Goal: Transaction & Acquisition: Purchase product/service

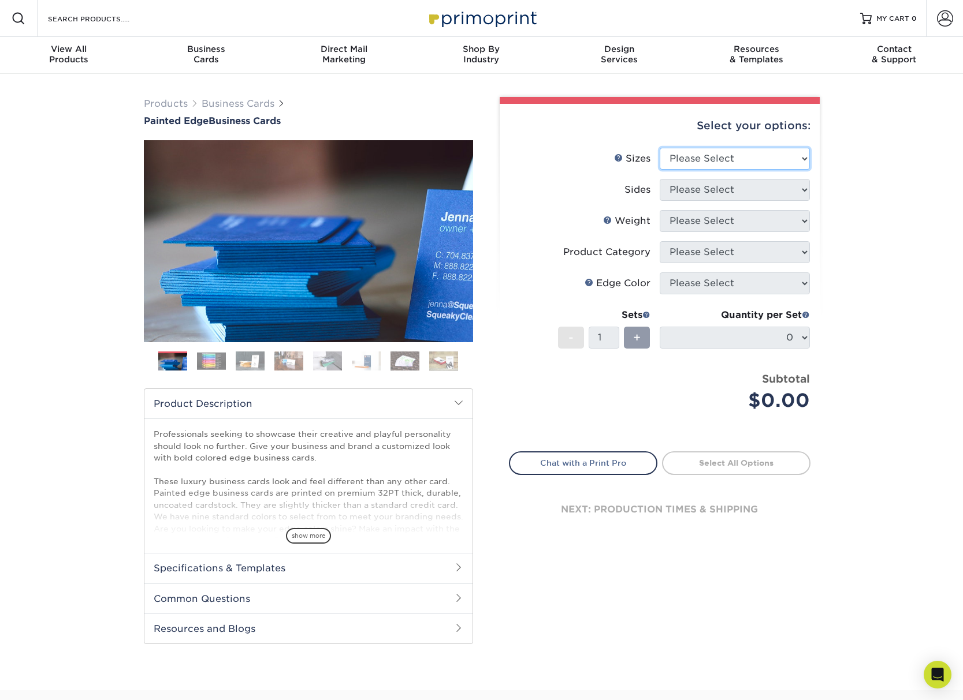
select select "2.50x2.50"
select select "13abbda7-1d64-4f25-8bb2-c179b224825d"
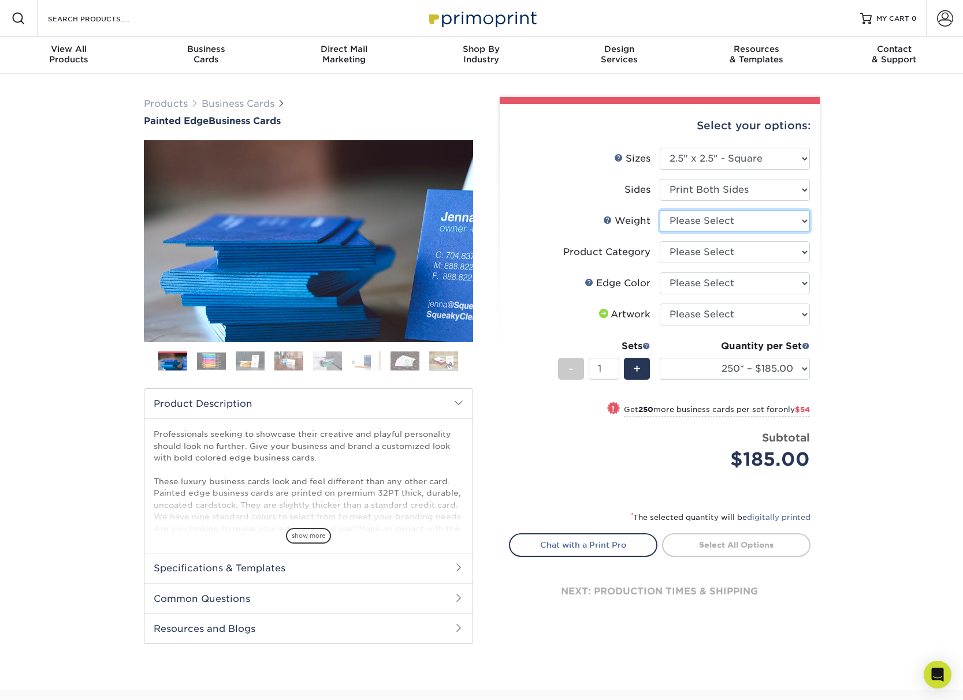
select select "32PTUC"
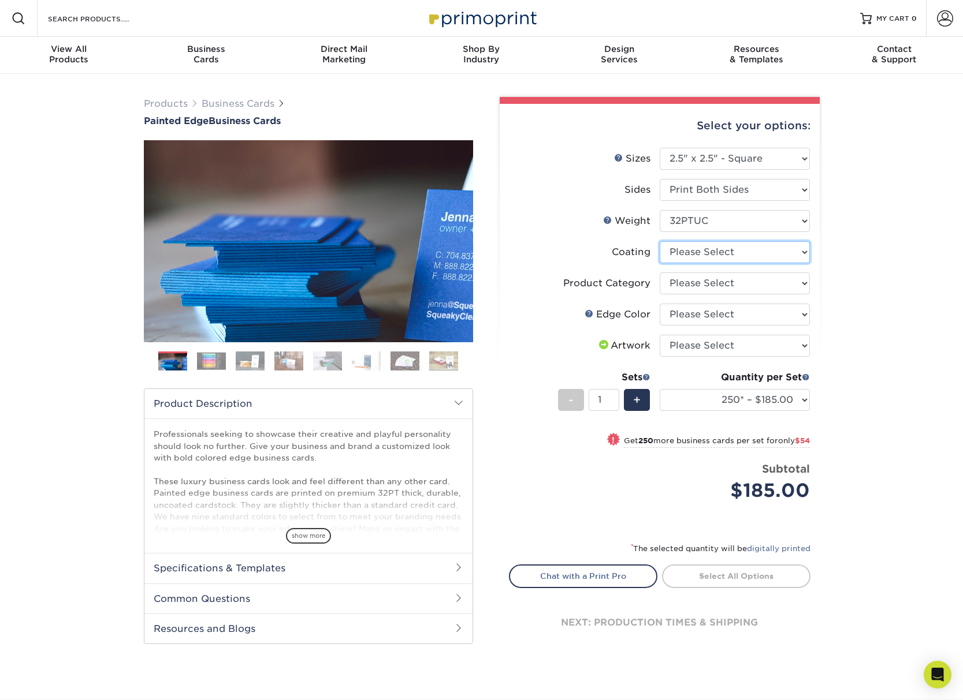
select select "3e7618de-abca-4bda-9f97-8b9129e913d8"
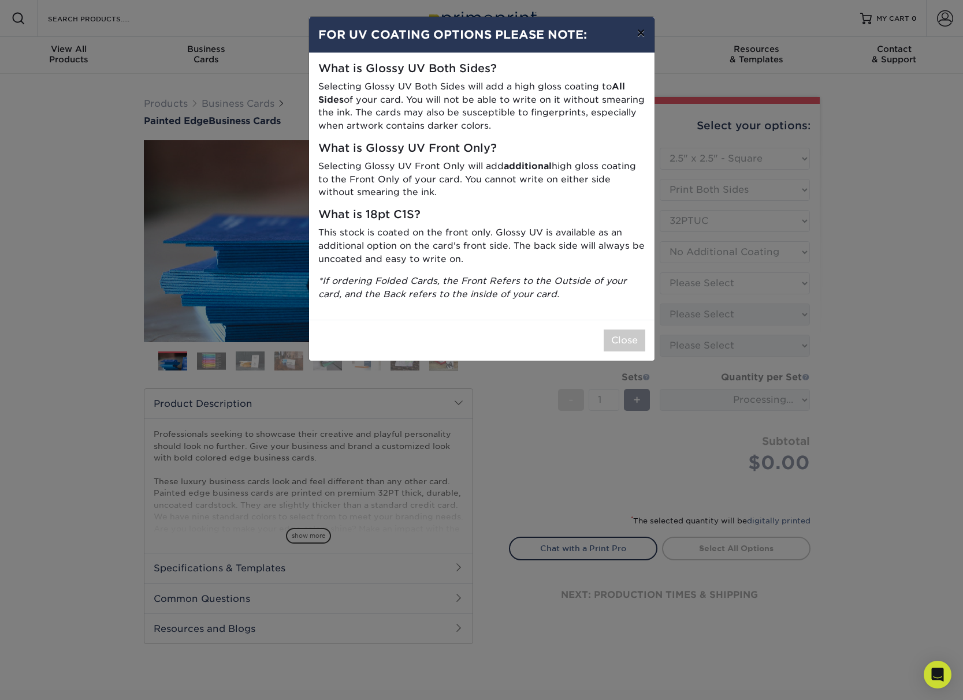
click at [641, 38] on button "×" at bounding box center [640, 33] width 27 height 32
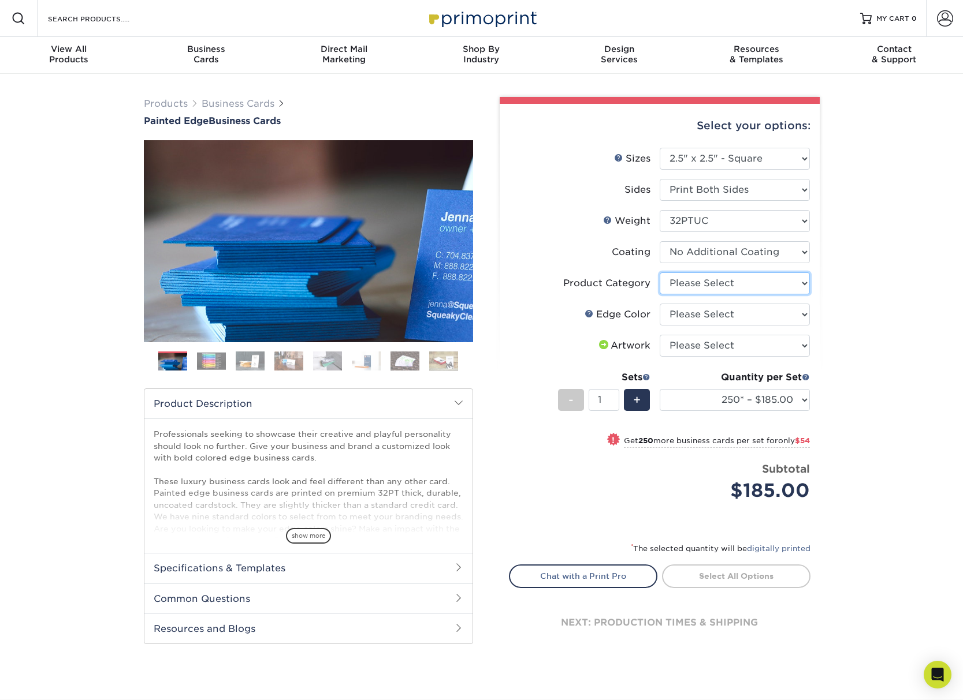
select select "3b5148f1-0588-4f88-a218-97bcfdce65c1"
select select "10e26518-5367-427e-ae74-75a27635cd39"
select select "upload"
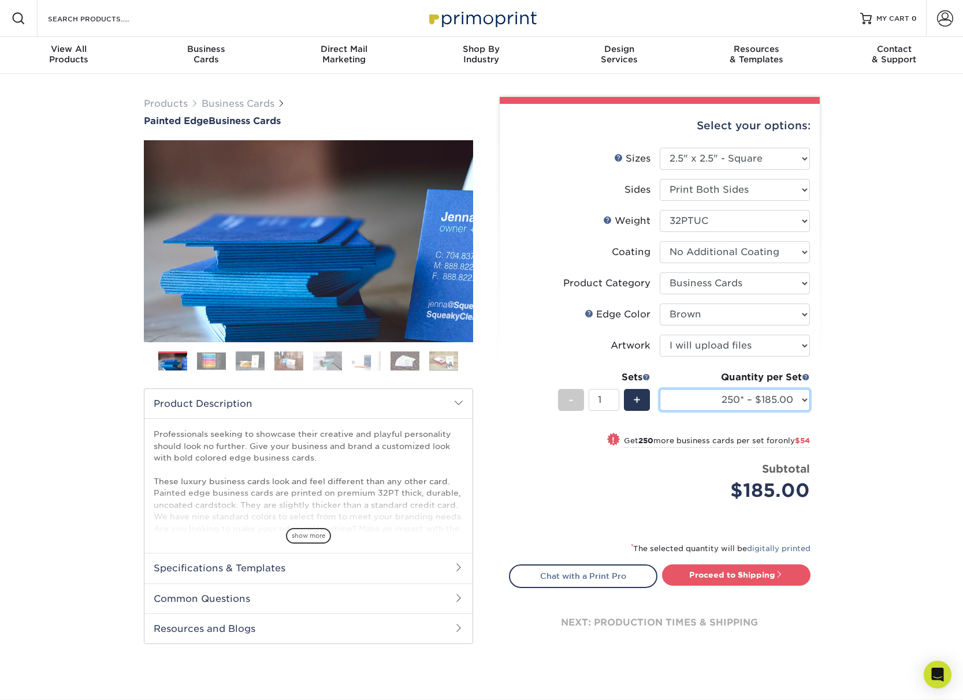
select select "1000* – $339.00"
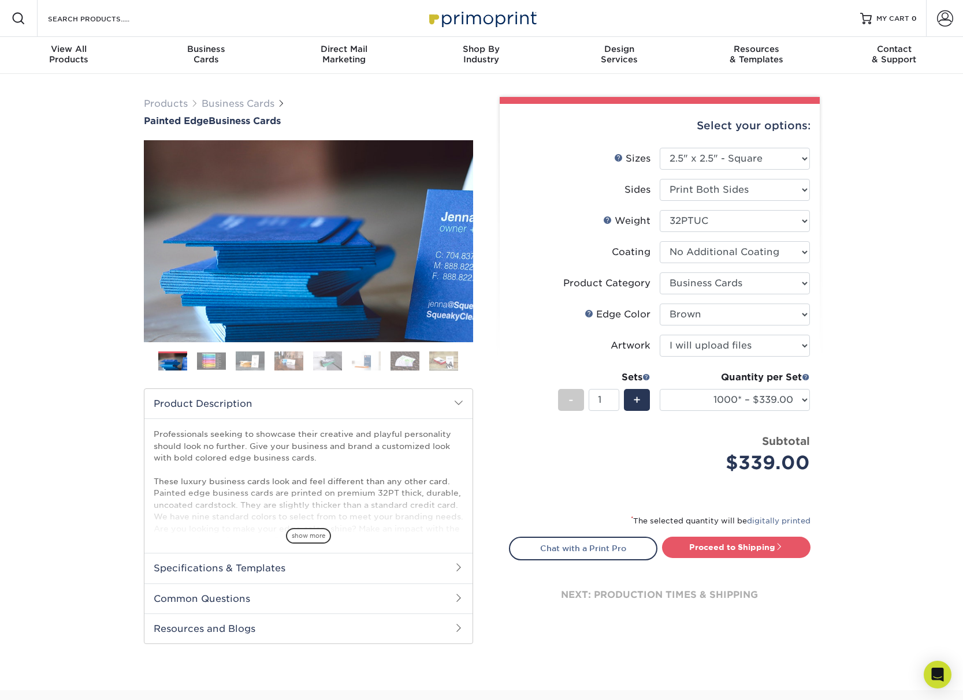
click at [585, 313] on link at bounding box center [588, 313] width 9 height 9
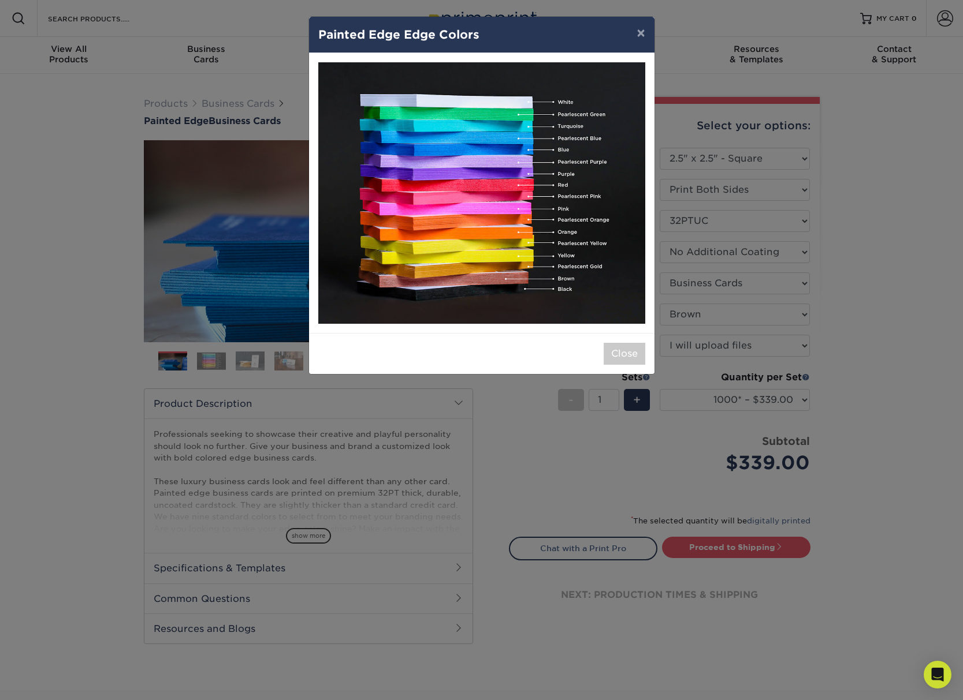
click at [527, 277] on img at bounding box center [481, 193] width 327 height 262
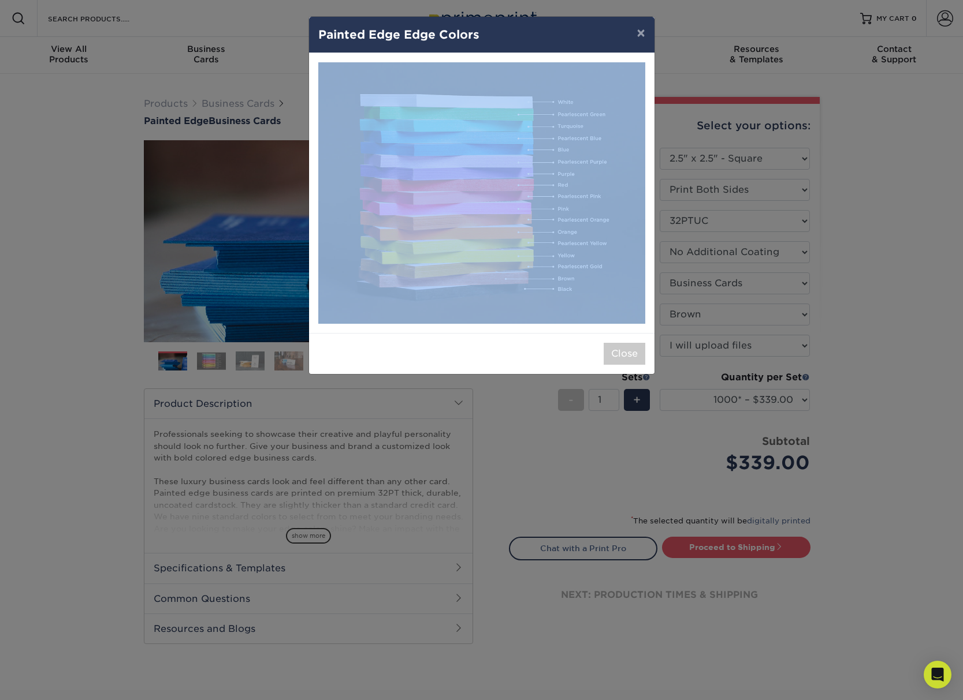
click at [527, 277] on img at bounding box center [481, 193] width 327 height 262
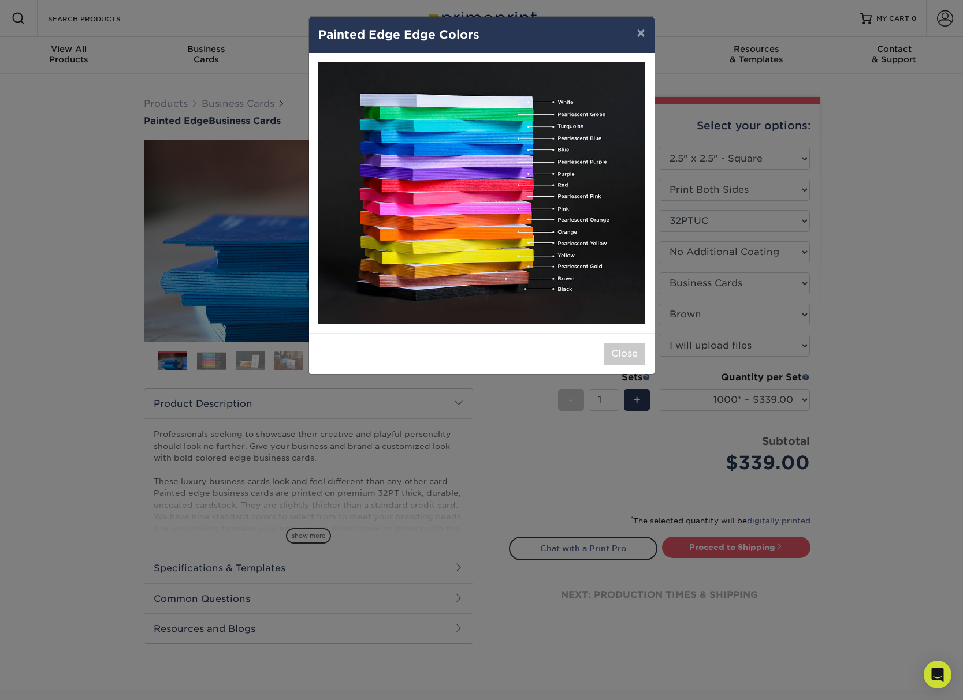
click at [509, 284] on img at bounding box center [481, 193] width 327 height 262
click at [643, 33] on button "×" at bounding box center [640, 33] width 27 height 32
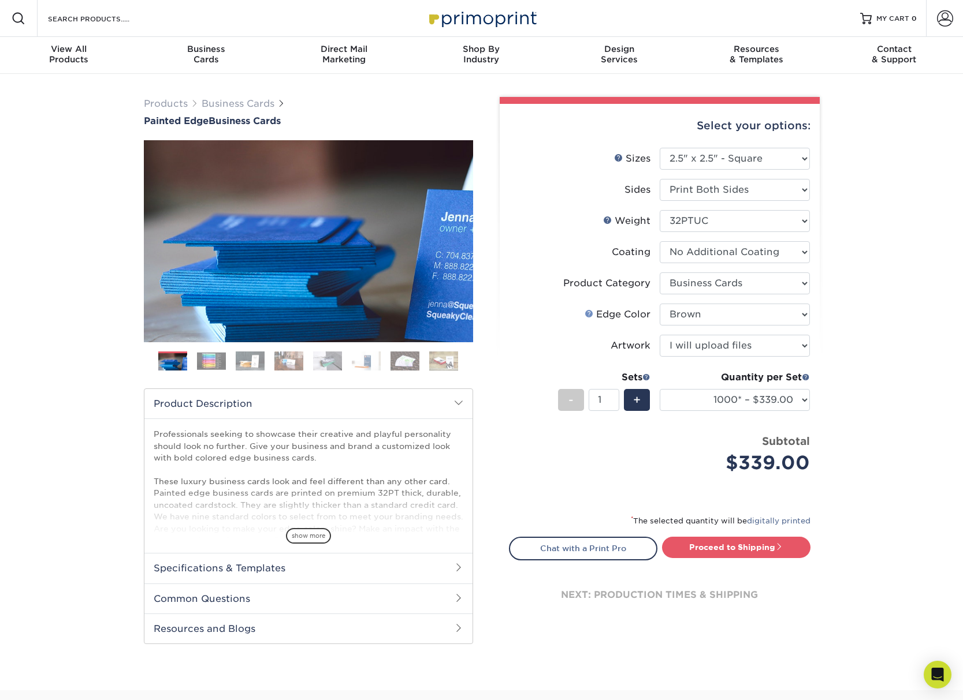
click at [590, 311] on link at bounding box center [588, 313] width 9 height 9
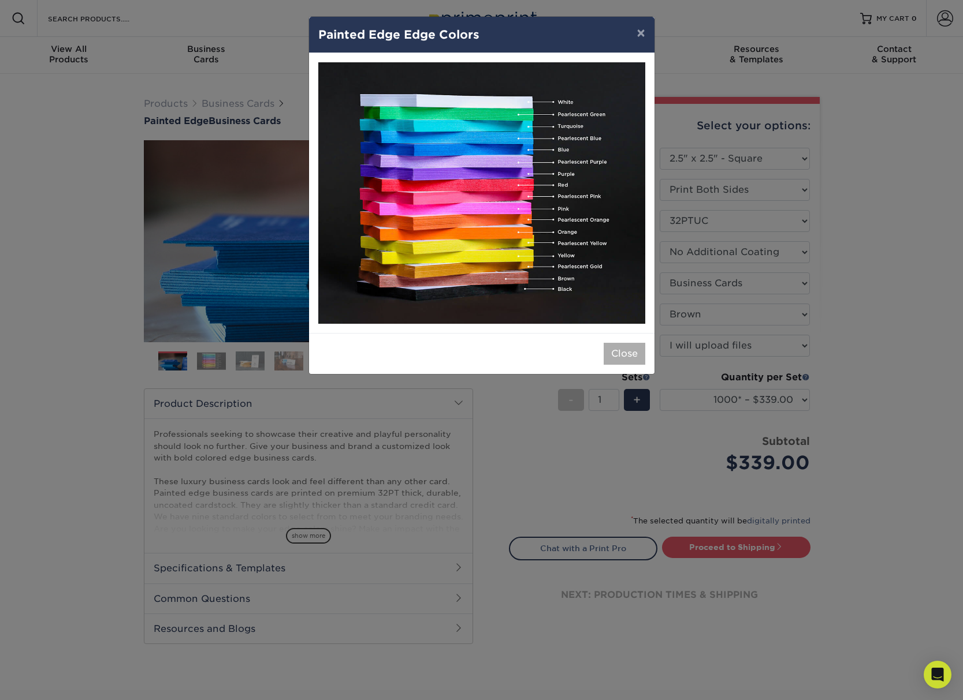
click at [632, 364] on button "Close" at bounding box center [624, 354] width 42 height 22
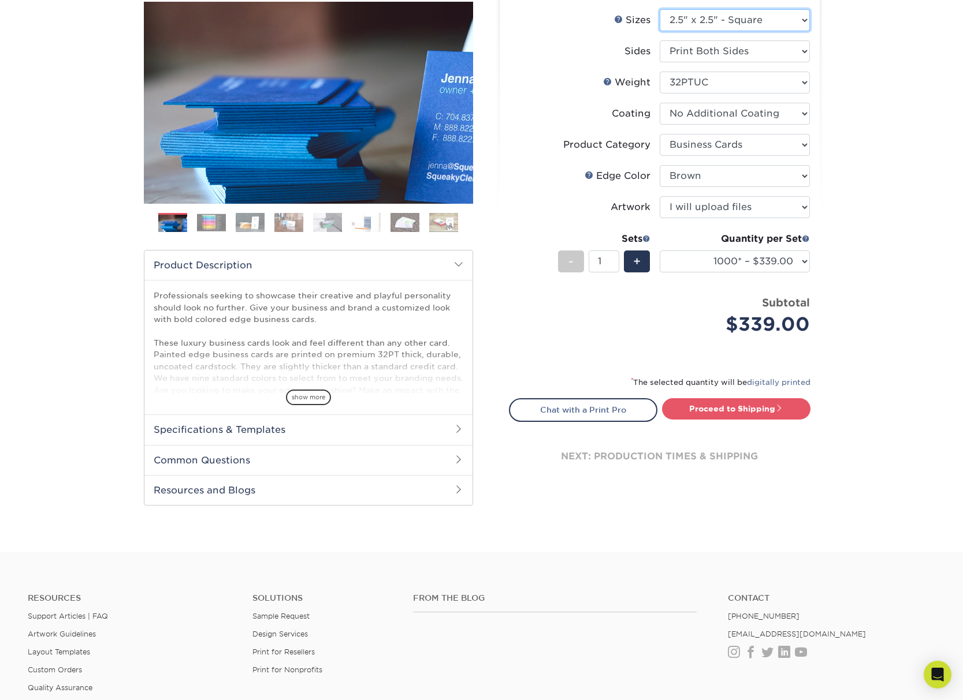
scroll to position [140, 0]
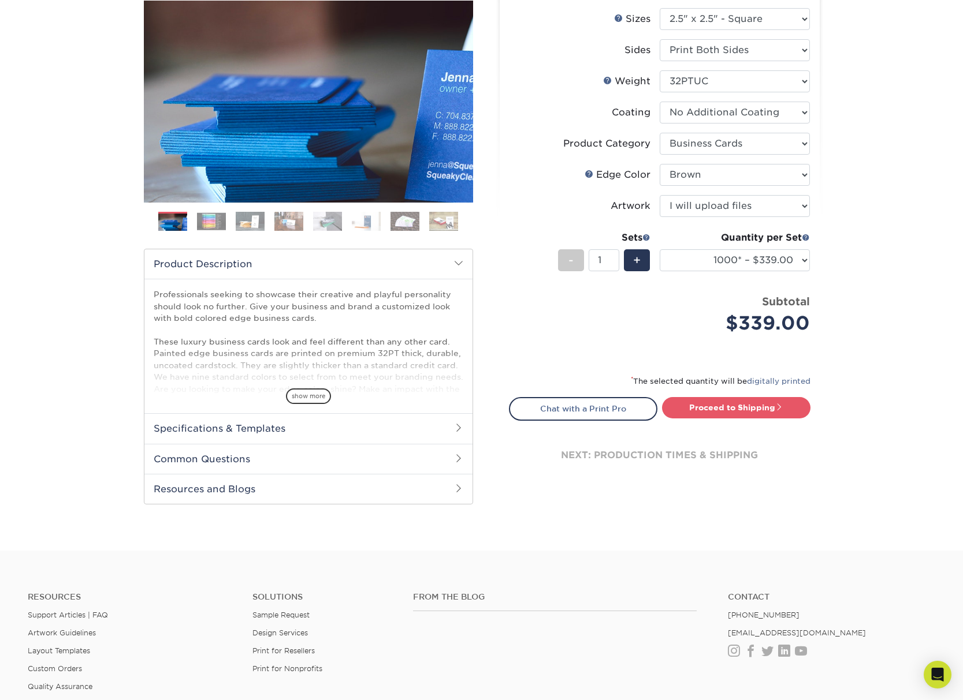
click at [461, 461] on span at bounding box center [458, 458] width 9 height 9
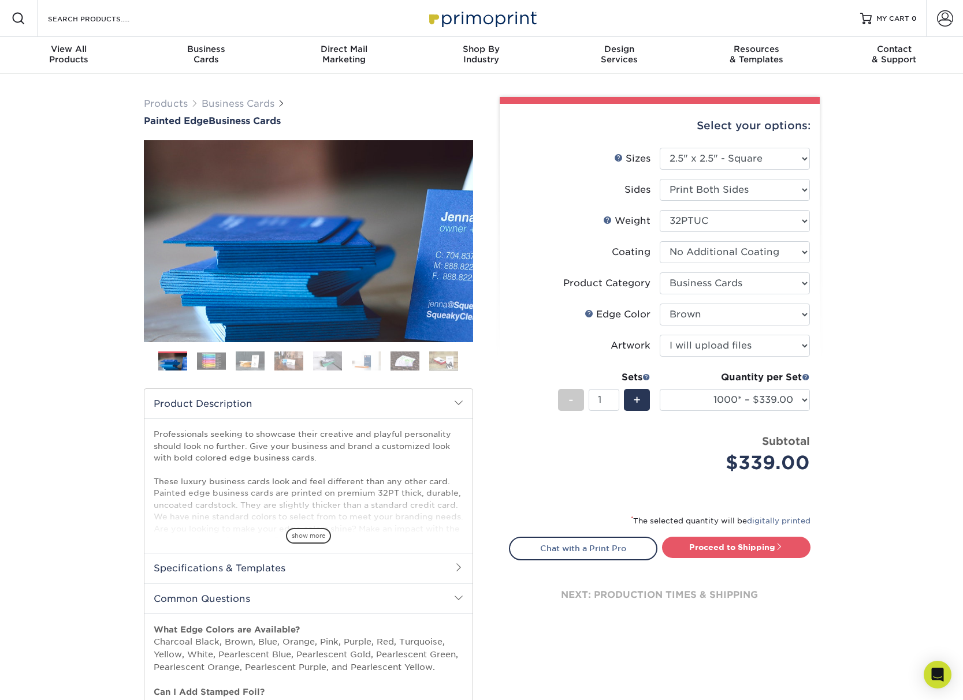
scroll to position [0, 0]
click at [152, 238] on link "Previous" at bounding box center [161, 241] width 23 height 23
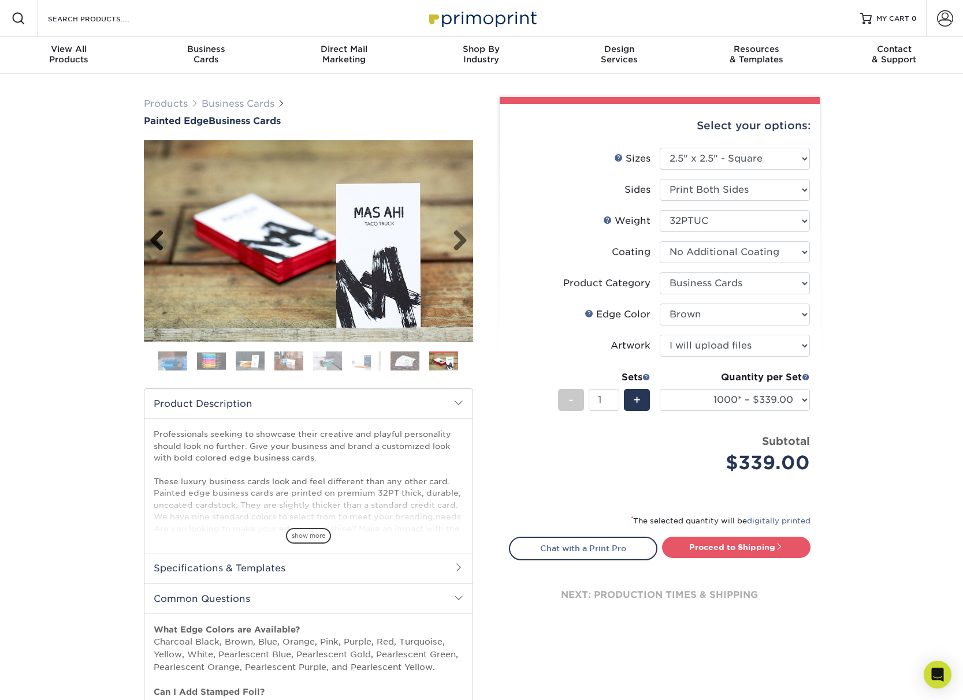
click at [152, 238] on link "Previous" at bounding box center [161, 241] width 23 height 23
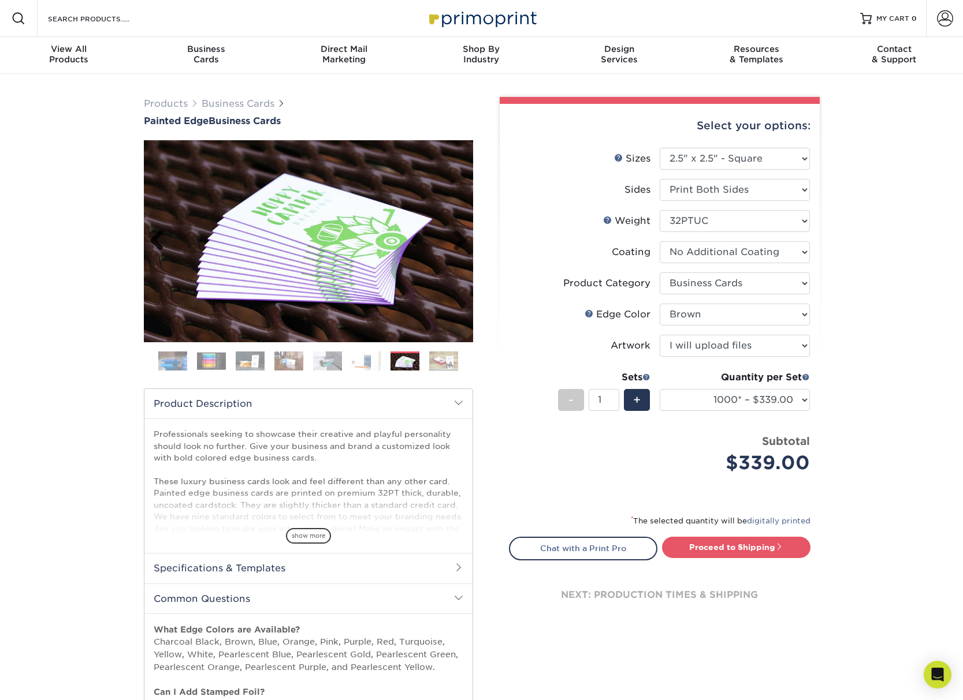
click at [152, 238] on link "Previous" at bounding box center [161, 241] width 23 height 23
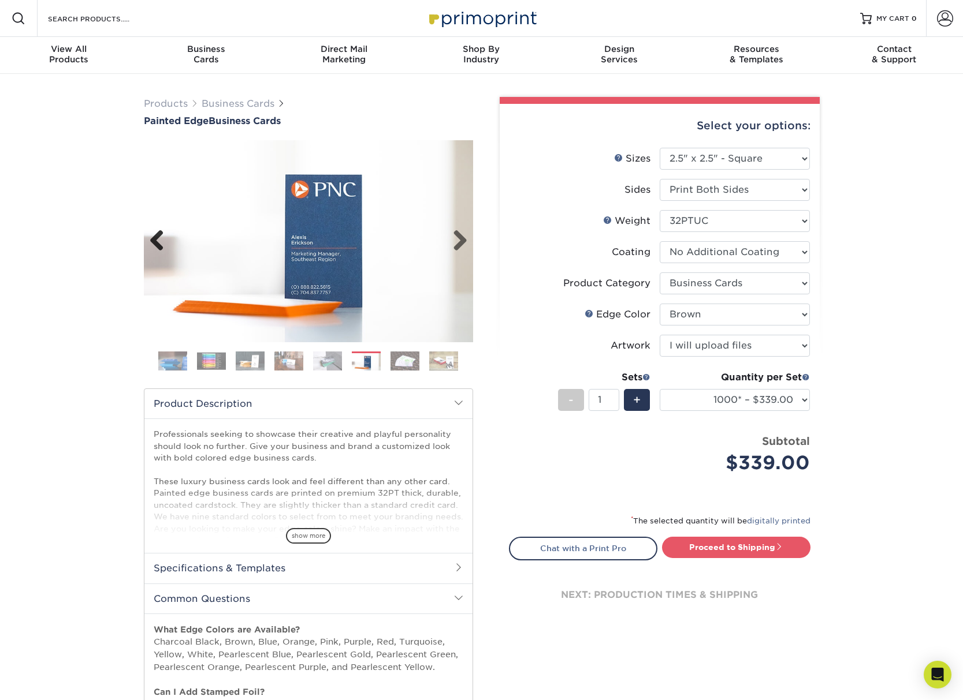
click at [152, 238] on link "Previous" at bounding box center [161, 241] width 23 height 23
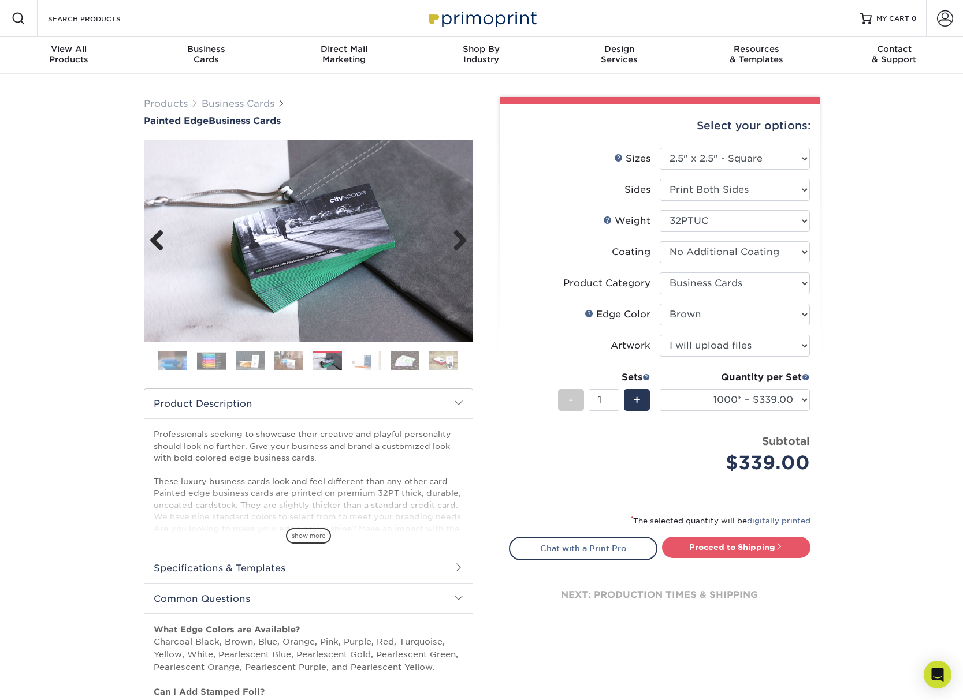
click at [152, 238] on link "Previous" at bounding box center [161, 241] width 23 height 23
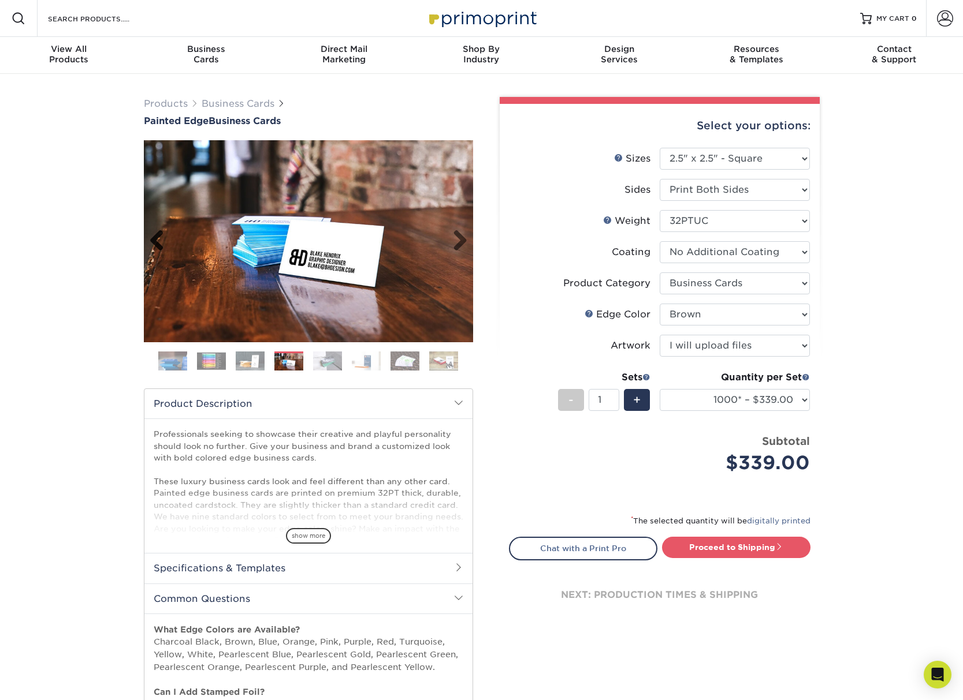
click at [152, 238] on link "Previous" at bounding box center [161, 241] width 23 height 23
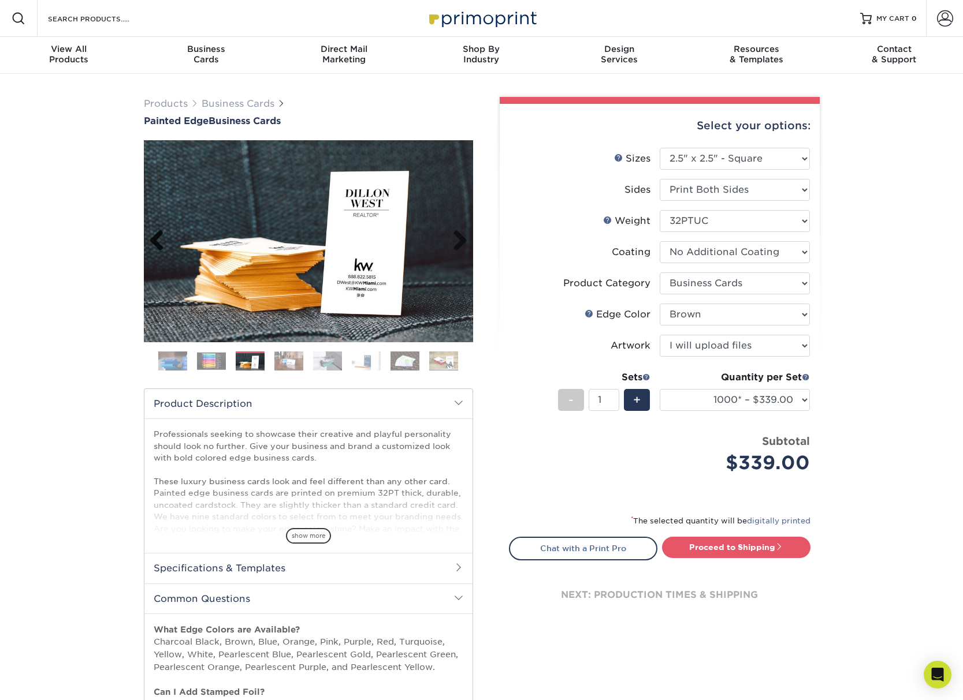
click at [152, 238] on link "Previous" at bounding box center [161, 241] width 23 height 23
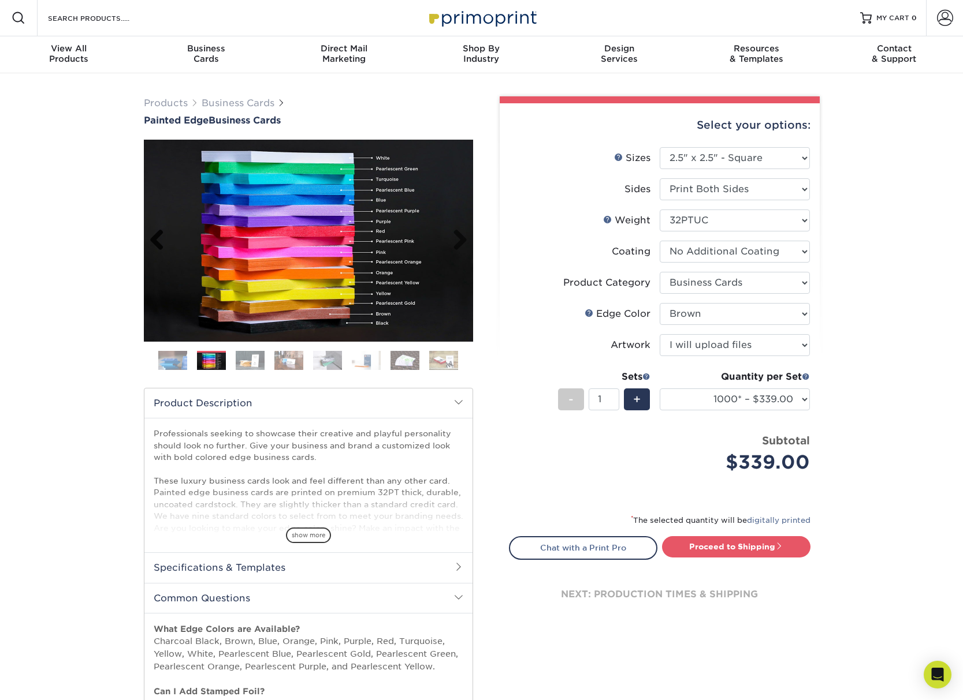
click at [152, 238] on link "Previous" at bounding box center [161, 240] width 23 height 23
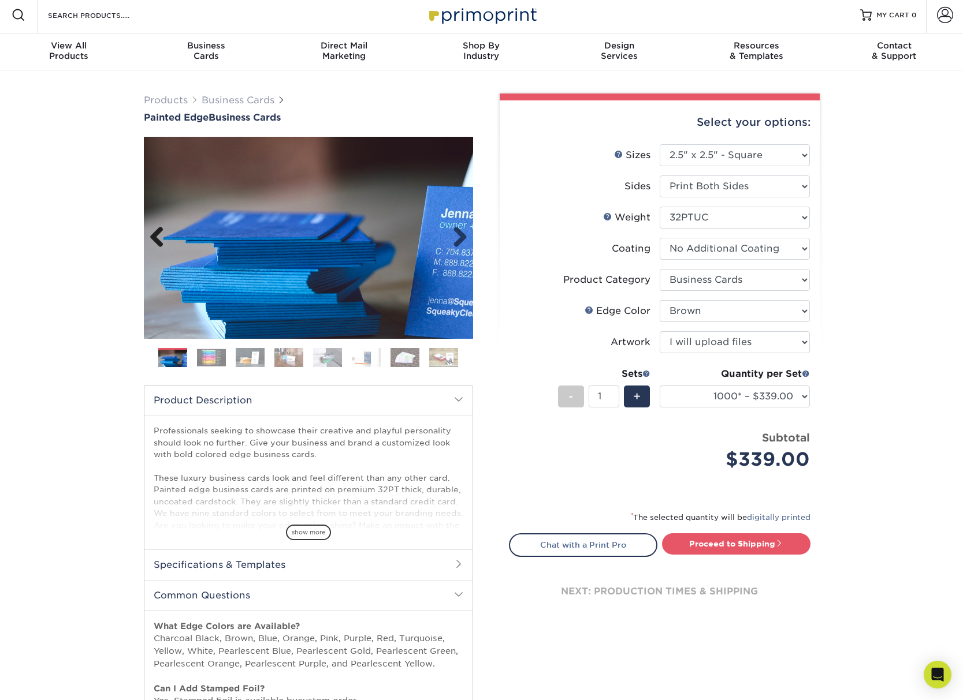
click at [152, 238] on link "Previous" at bounding box center [161, 237] width 23 height 23
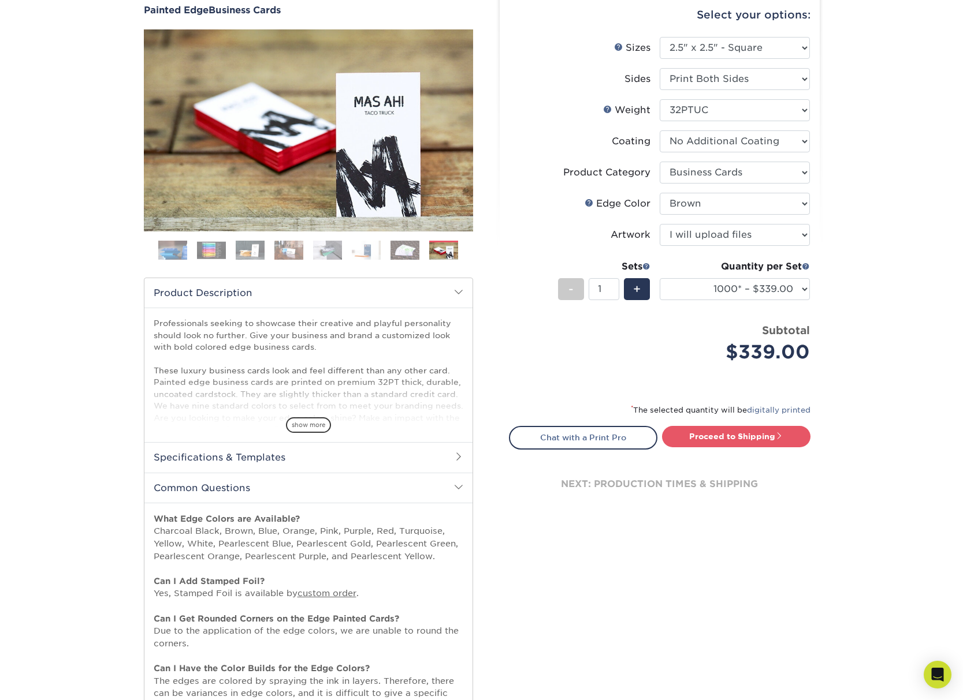
scroll to position [110, 0]
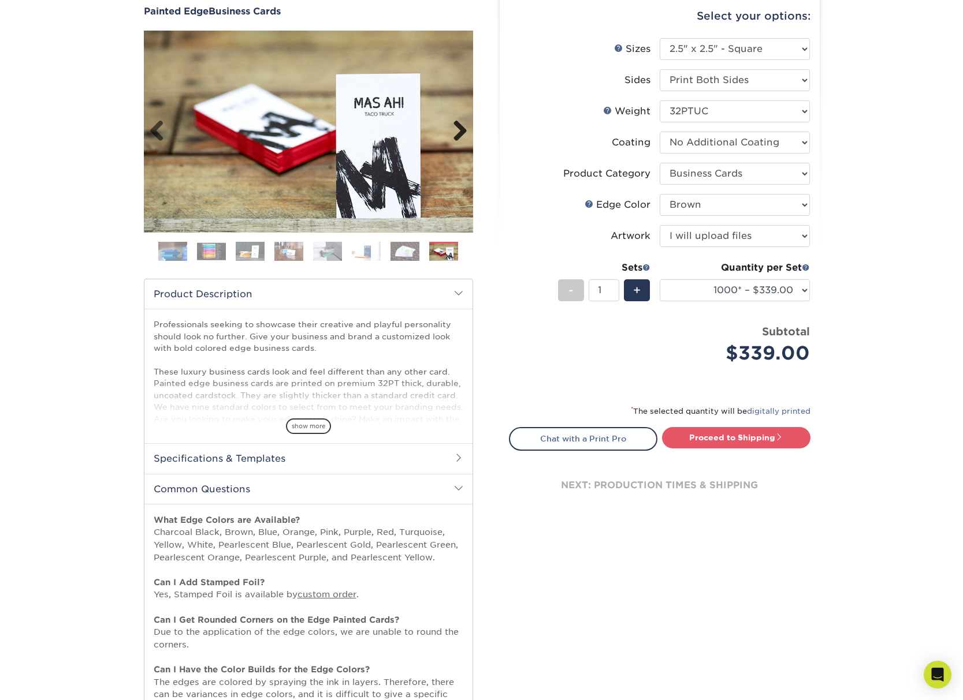
click at [461, 132] on link "Next" at bounding box center [455, 131] width 23 height 23
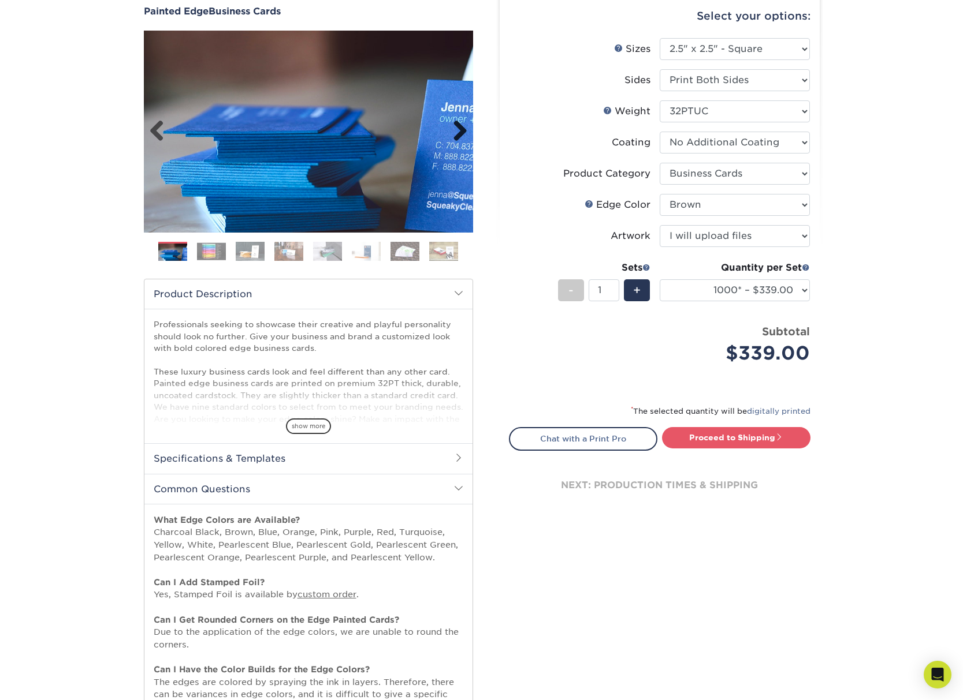
click at [460, 132] on link "Next" at bounding box center [455, 131] width 23 height 23
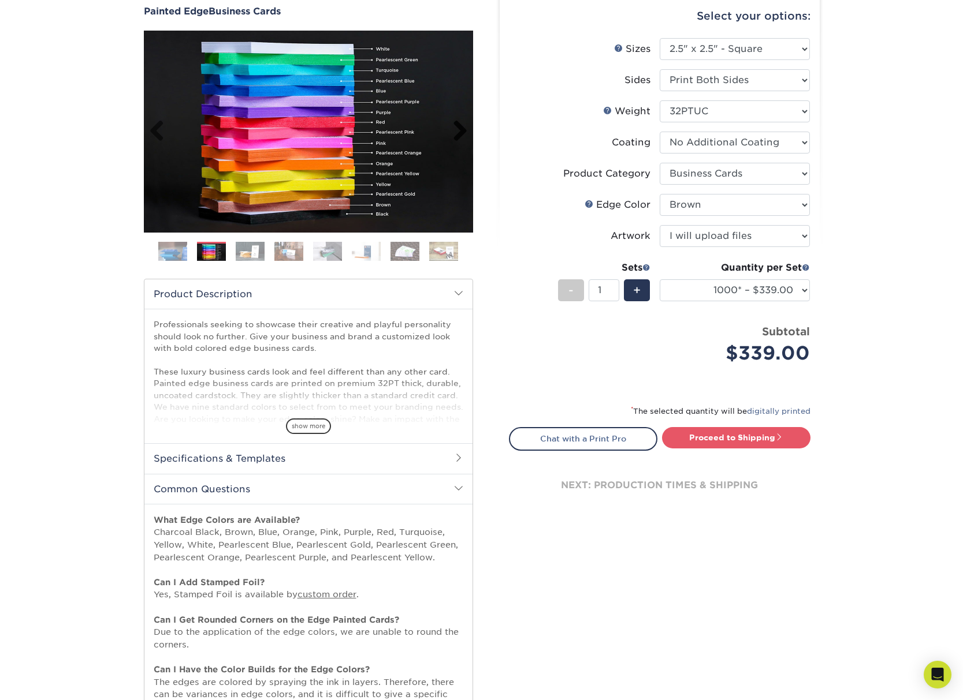
click at [460, 132] on link "Next" at bounding box center [455, 131] width 23 height 23
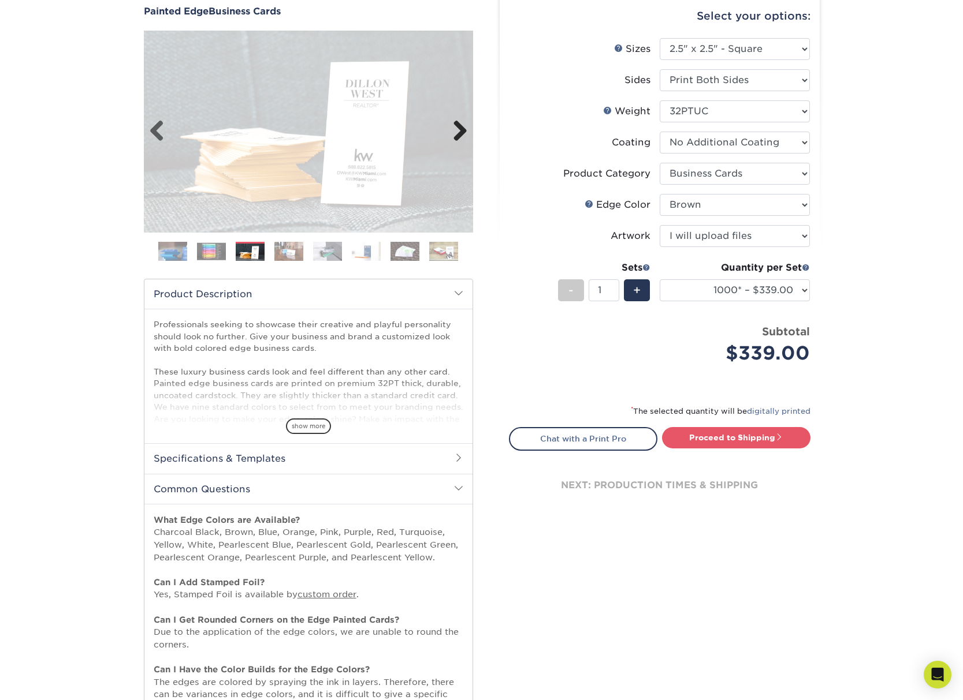
click at [460, 132] on link "Next" at bounding box center [455, 131] width 23 height 23
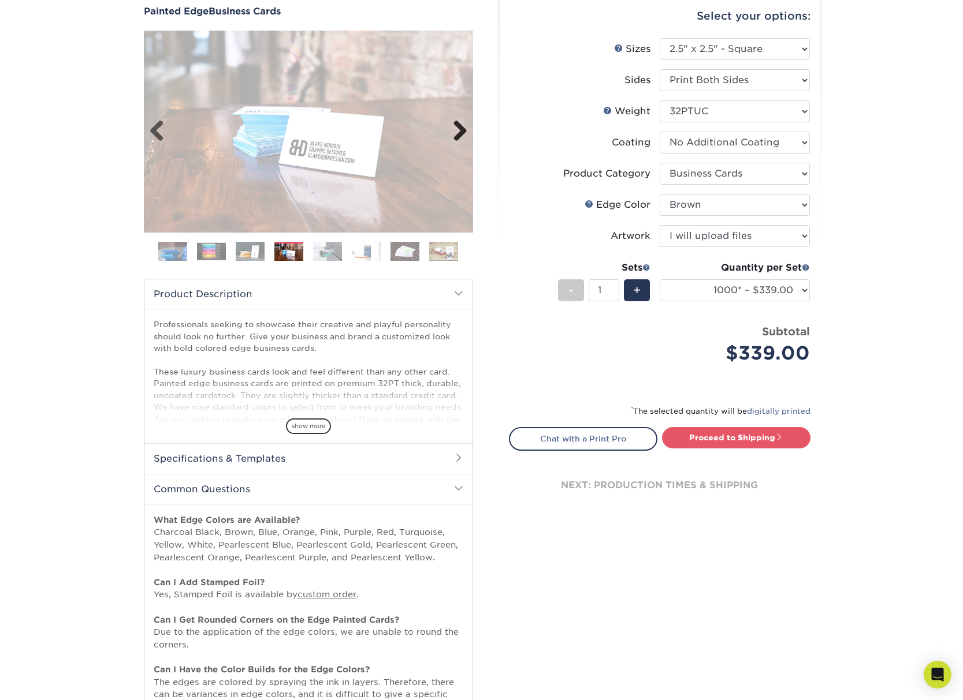
click at [460, 132] on link "Next" at bounding box center [455, 131] width 23 height 23
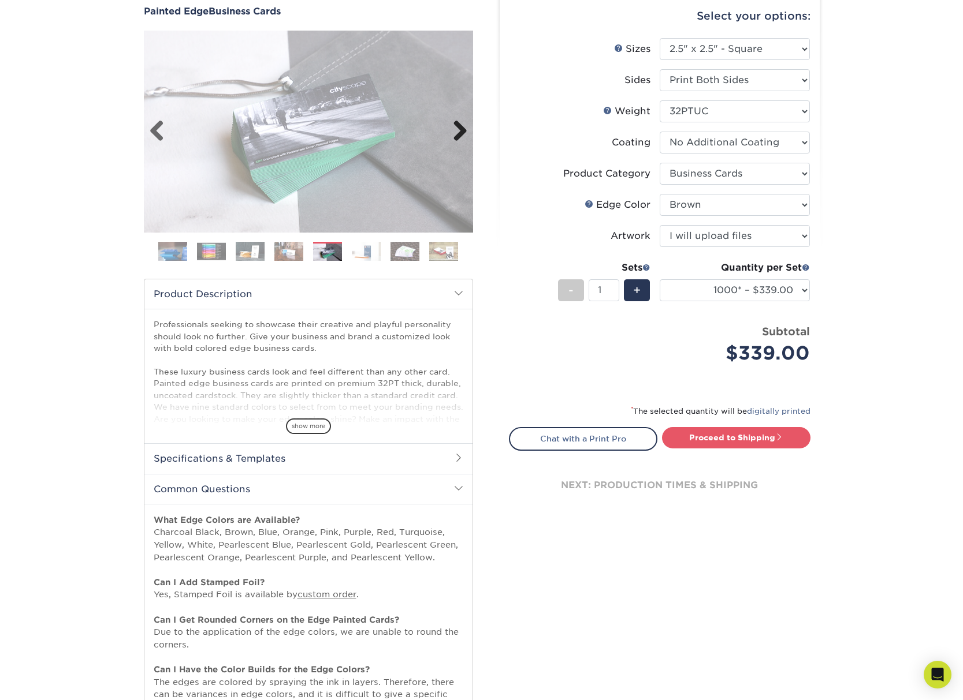
click at [460, 132] on link "Next" at bounding box center [455, 131] width 23 height 23
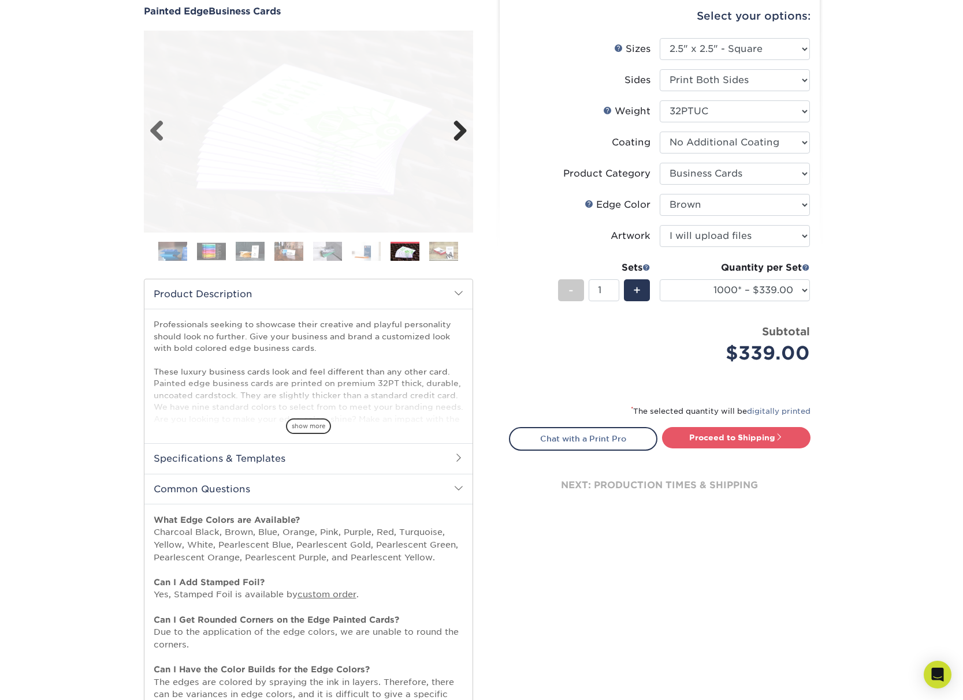
click at [460, 132] on link "Next" at bounding box center [455, 131] width 23 height 23
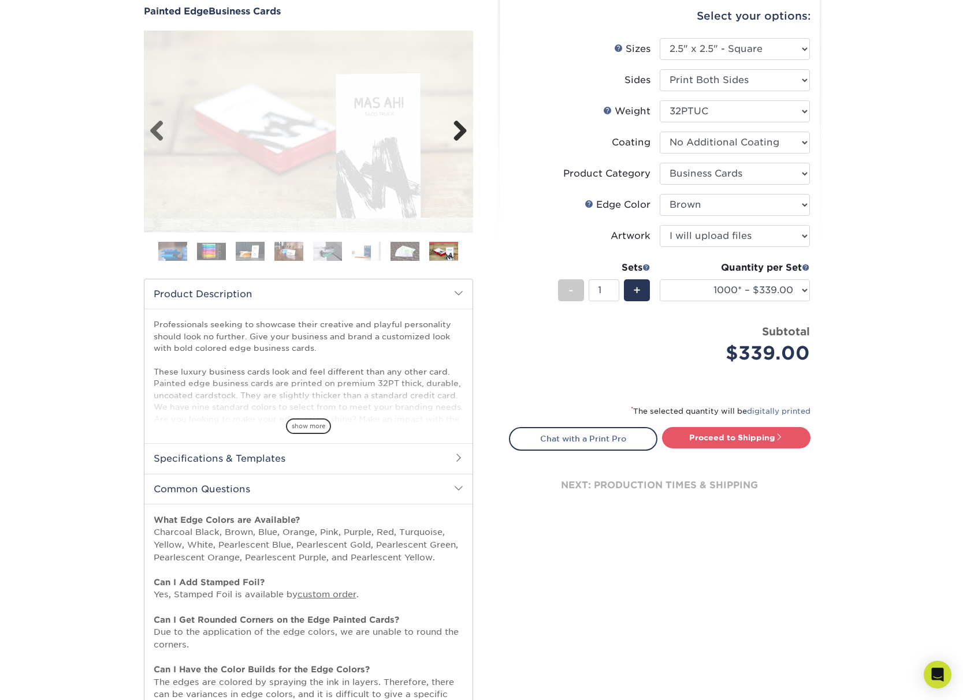
click at [460, 132] on link "Next" at bounding box center [455, 131] width 23 height 23
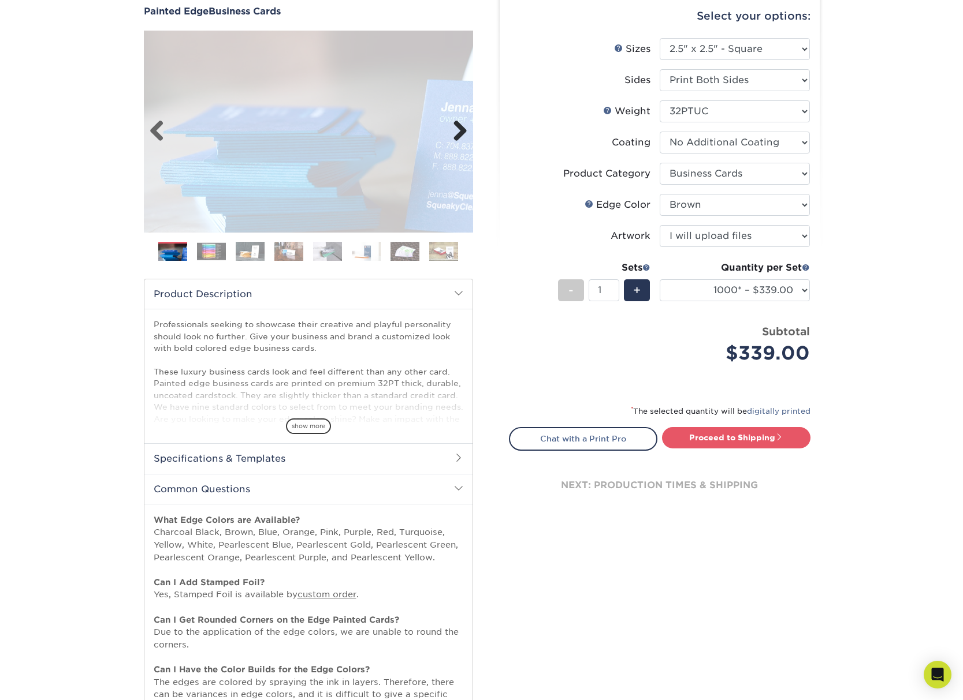
click at [460, 132] on link "Next" at bounding box center [455, 131] width 23 height 23
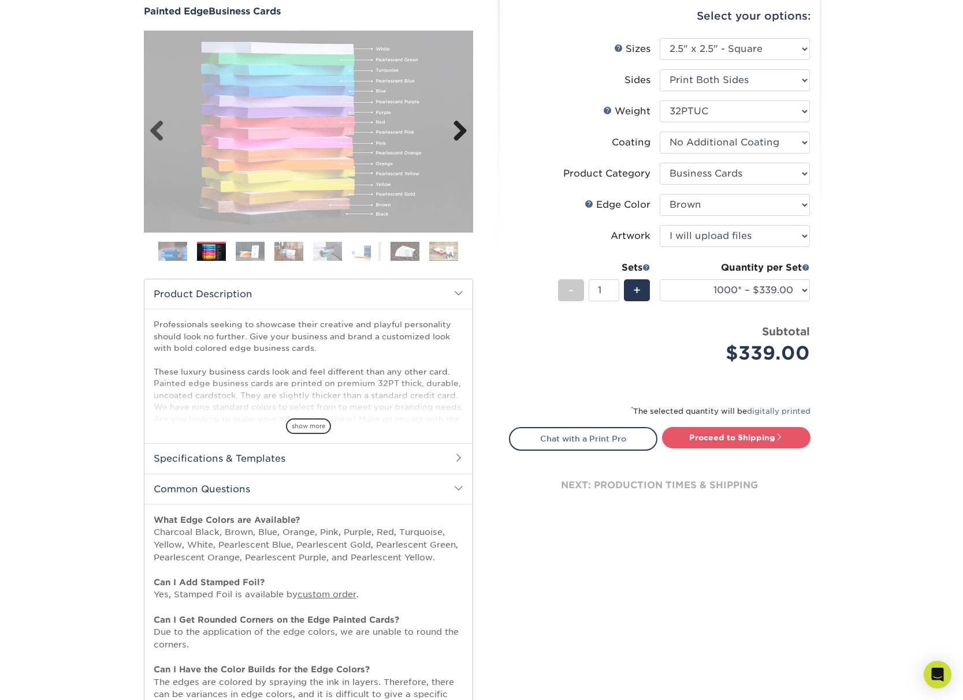
click at [460, 132] on link "Next" at bounding box center [455, 131] width 23 height 23
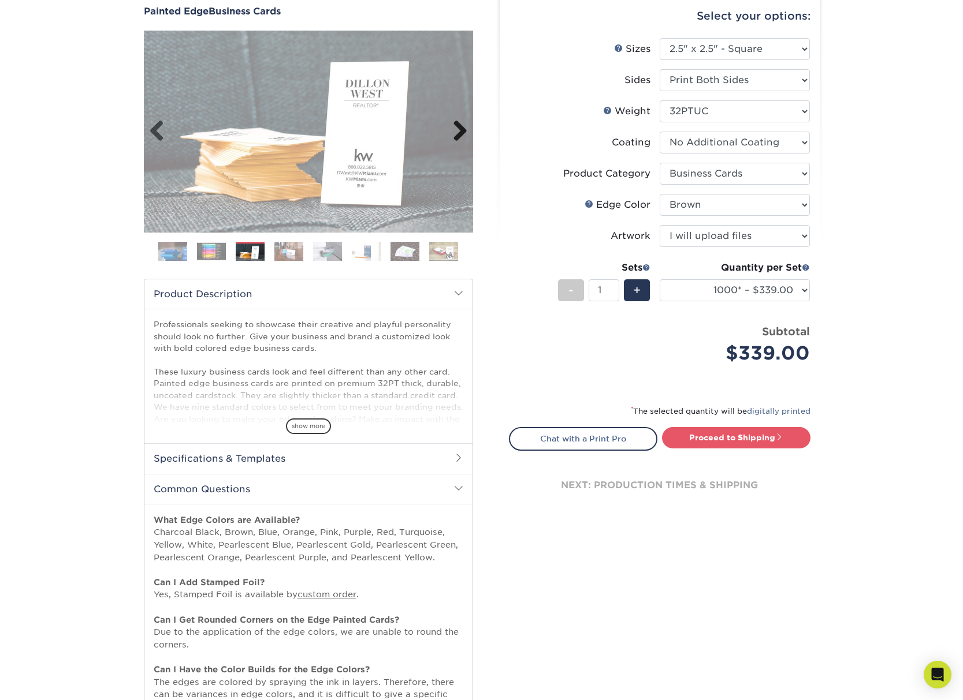
click at [461, 132] on link "Next" at bounding box center [455, 131] width 23 height 23
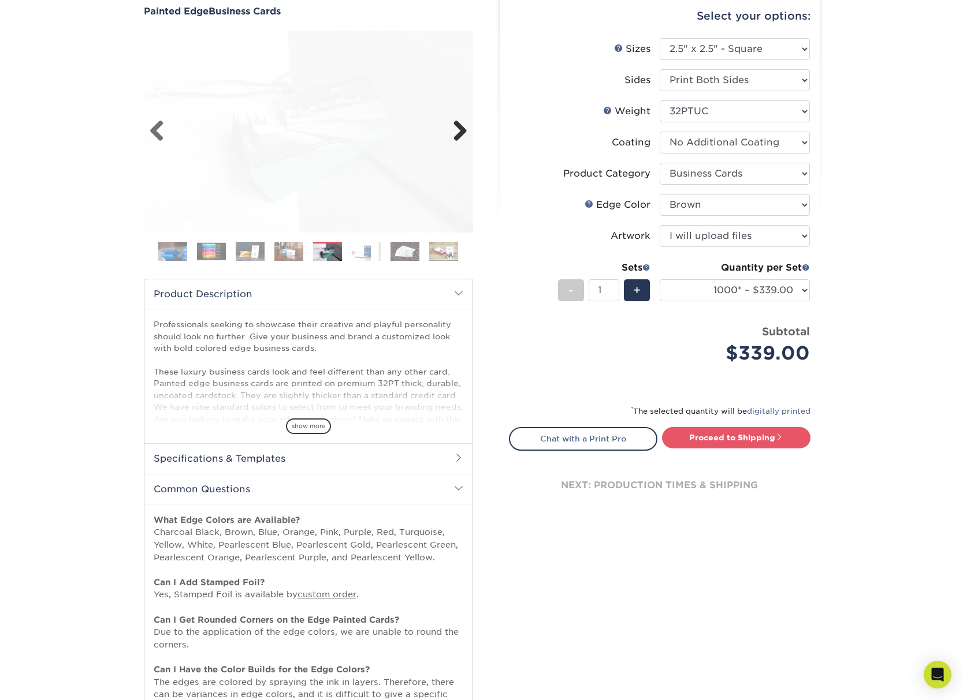
click at [461, 132] on link "Next" at bounding box center [455, 131] width 23 height 23
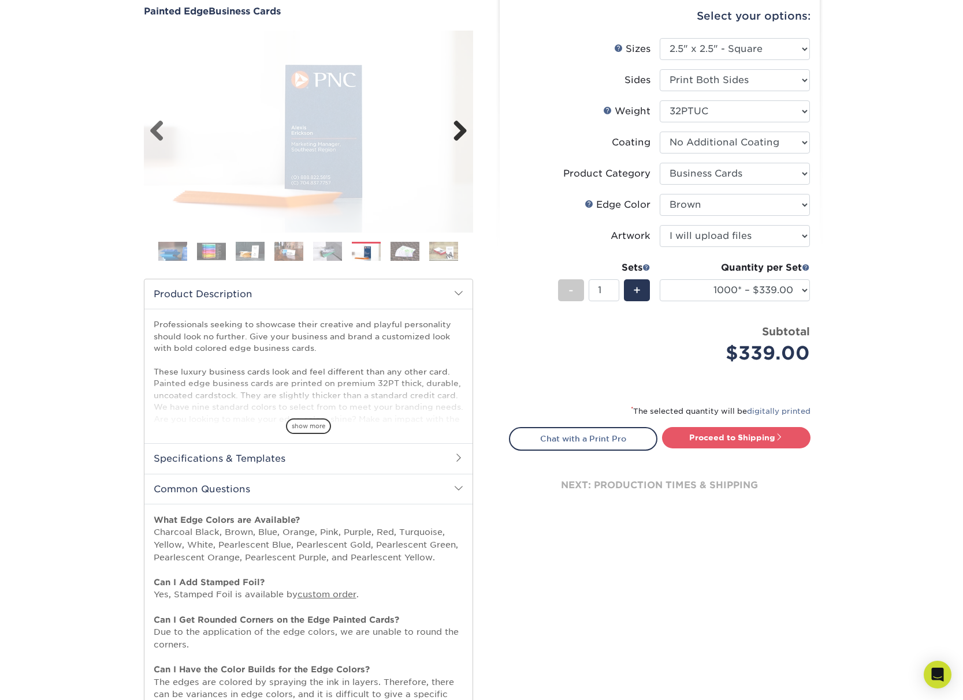
click at [461, 132] on link "Next" at bounding box center [455, 131] width 23 height 23
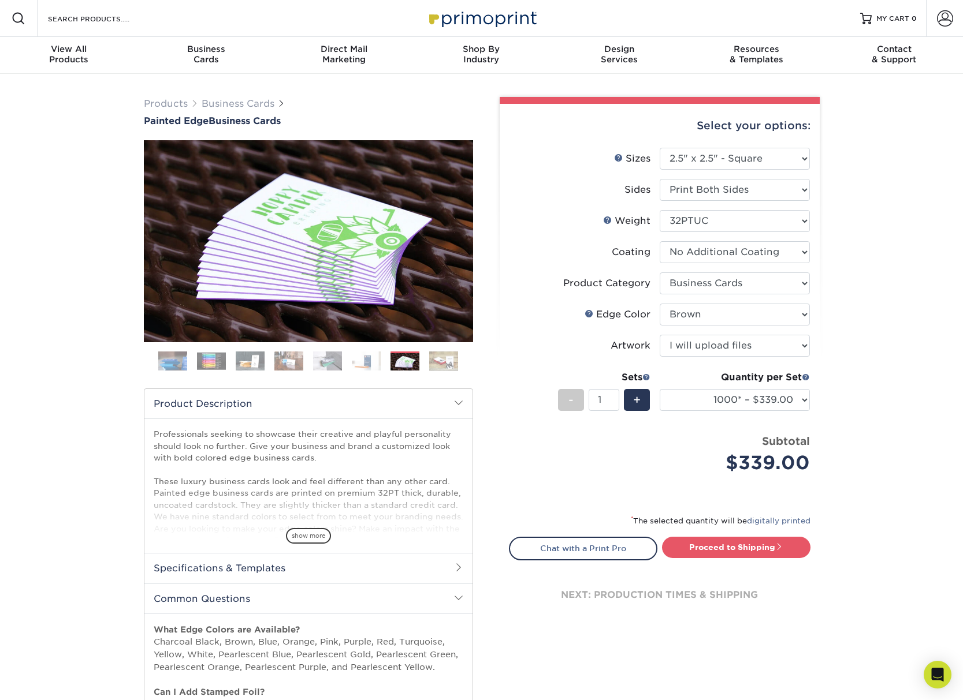
scroll to position [0, 0]
